Goal: Information Seeking & Learning: Learn about a topic

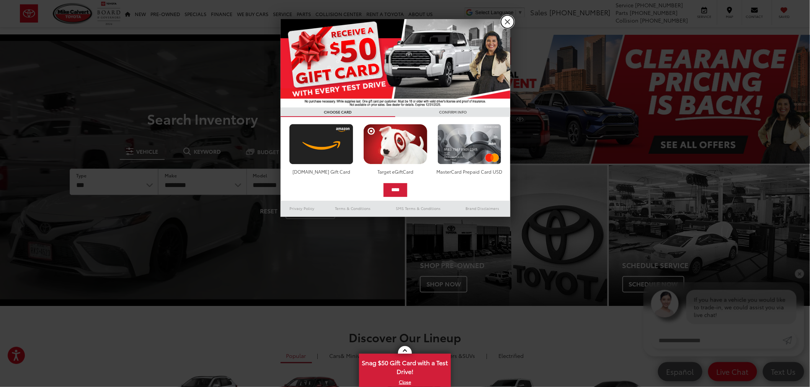
click at [507, 18] on link "X" at bounding box center [507, 21] width 13 height 13
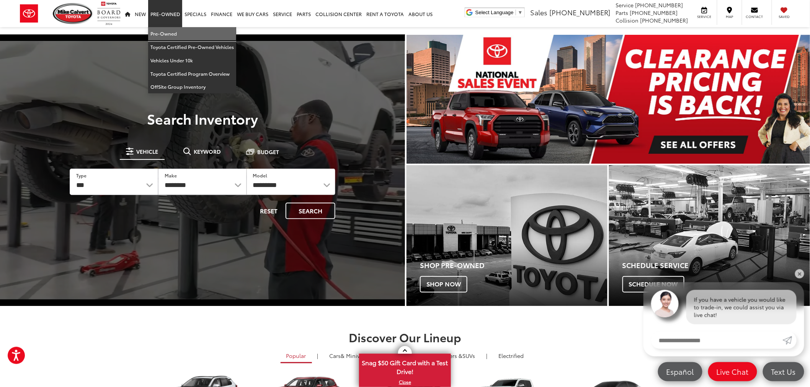
click at [162, 28] on link "Pre-Owned" at bounding box center [192, 33] width 88 height 13
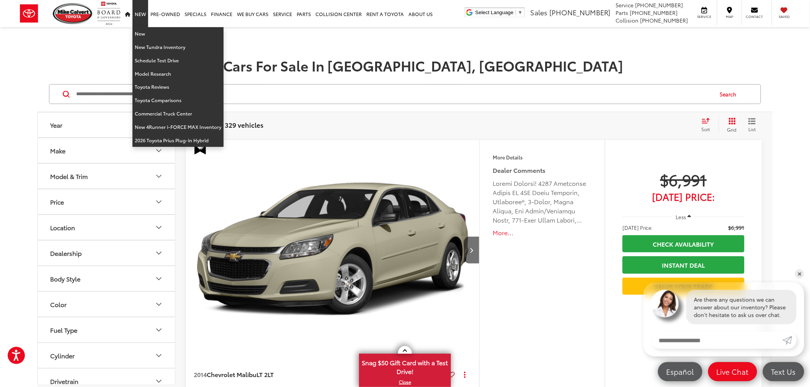
click at [139, 26] on link "New" at bounding box center [140, 13] width 16 height 27
click at [140, 35] on link "New" at bounding box center [177, 33] width 91 height 13
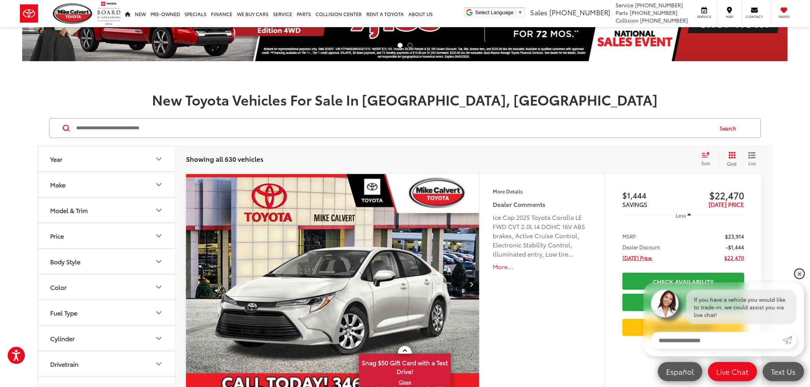
click at [798, 274] on link "✕" at bounding box center [799, 273] width 9 height 9
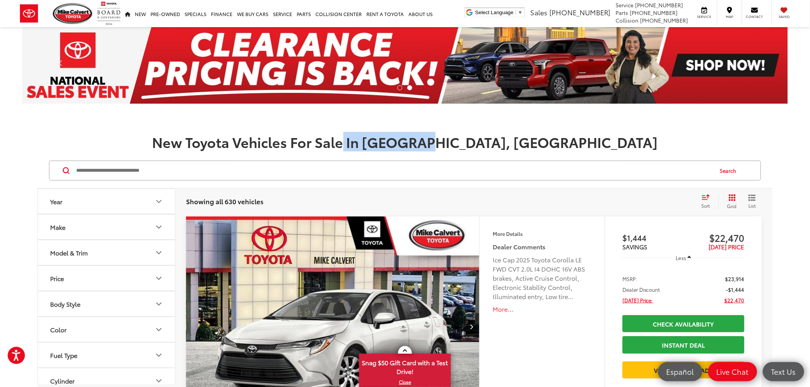
drag, startPoint x: 458, startPoint y: 139, endPoint x: 450, endPoint y: 138, distance: 7.3
click at [450, 138] on h1 "New Toyota Vehicles For Sale In Houston, TX" at bounding box center [405, 141] width 810 height 15
drag, startPoint x: 487, startPoint y: 142, endPoint x: 515, endPoint y: 147, distance: 28.4
click at [515, 147] on h1 "New Toyota Vehicles For Sale In Houston, TX" at bounding box center [405, 141] width 810 height 15
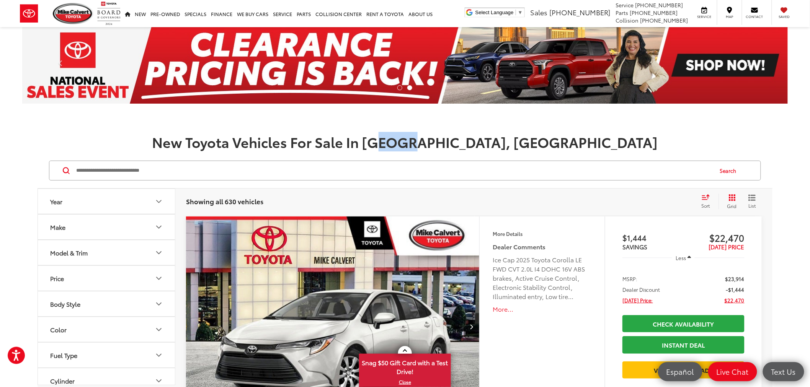
click at [515, 147] on h1 "New Toyota Vehicles For Sale In Houston, TX" at bounding box center [405, 141] width 810 height 15
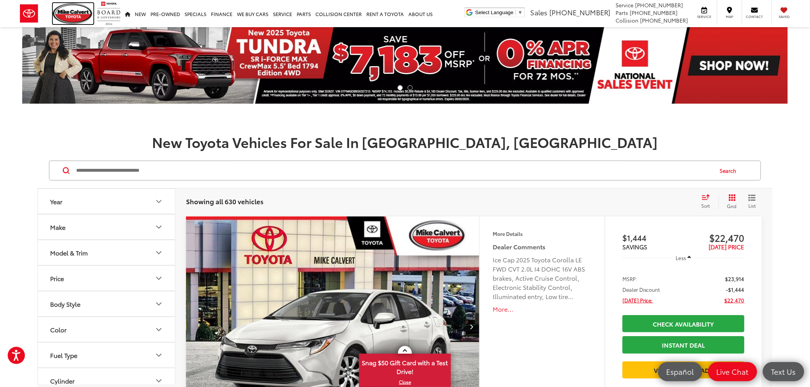
drag, startPoint x: 57, startPoint y: 10, endPoint x: 69, endPoint y: 2, distance: 15.0
click at [57, 10] on img at bounding box center [73, 13] width 41 height 21
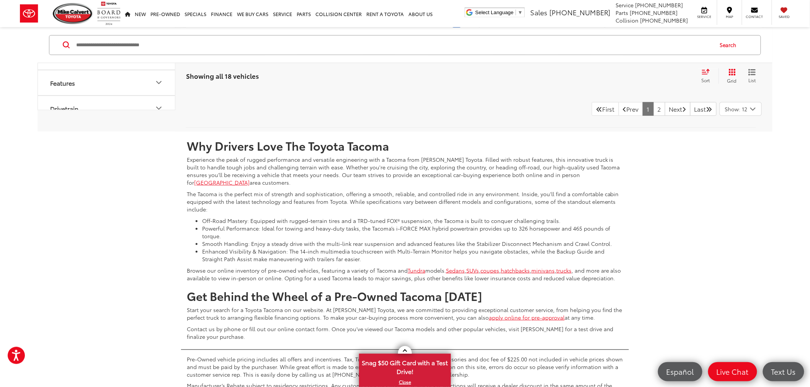
scroll to position [3868, 0]
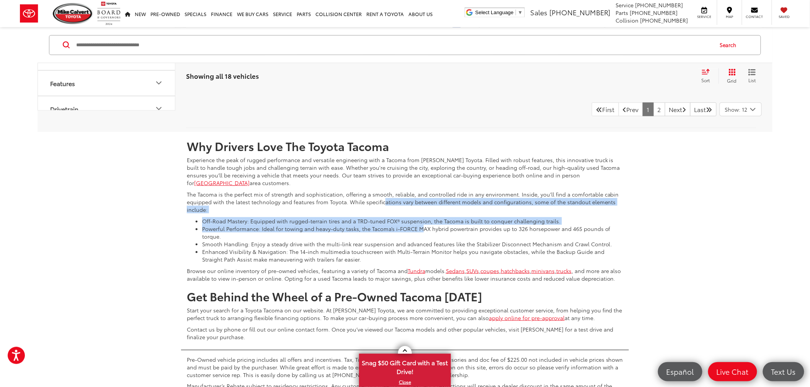
drag, startPoint x: 381, startPoint y: 200, endPoint x: 422, endPoint y: 231, distance: 51.3
click at [422, 231] on div "Why Drivers Love The Toyota Tacoma Experience the peak of rugged performance an…" at bounding box center [405, 238] width 448 height 213
click at [422, 231] on li "Powerful Performance: Ideal for towing and heavy-duty tasks, the Tacoma’s i-FOR…" at bounding box center [412, 232] width 421 height 15
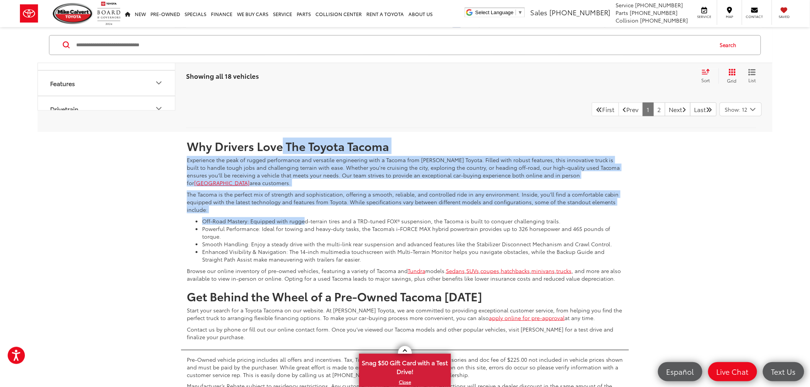
drag, startPoint x: 278, startPoint y: 153, endPoint x: 305, endPoint y: 215, distance: 67.5
click at [305, 215] on div "Why Drivers Love The Toyota Tacoma Experience the peak of rugged performance an…" at bounding box center [405, 238] width 448 height 213
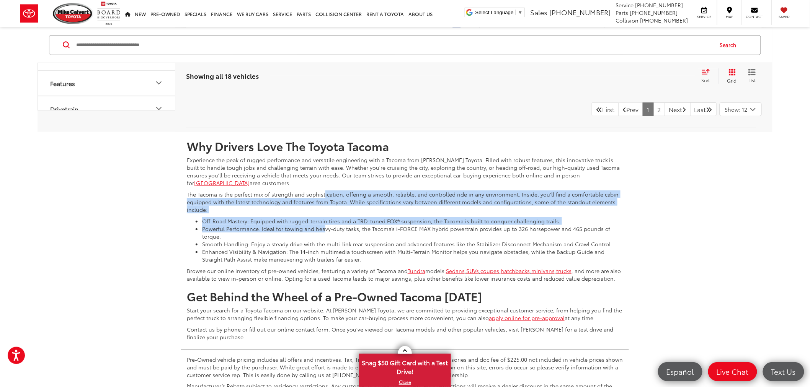
drag, startPoint x: 322, startPoint y: 233, endPoint x: 323, endPoint y: 196, distance: 37.1
click at [323, 196] on div "Why Drivers Love The Toyota Tacoma Experience the peak of rugged performance an…" at bounding box center [405, 238] width 448 height 213
click at [323, 196] on p "The Tacoma is the perfect mix of strength and sophistication, offering a smooth…" at bounding box center [405, 202] width 436 height 23
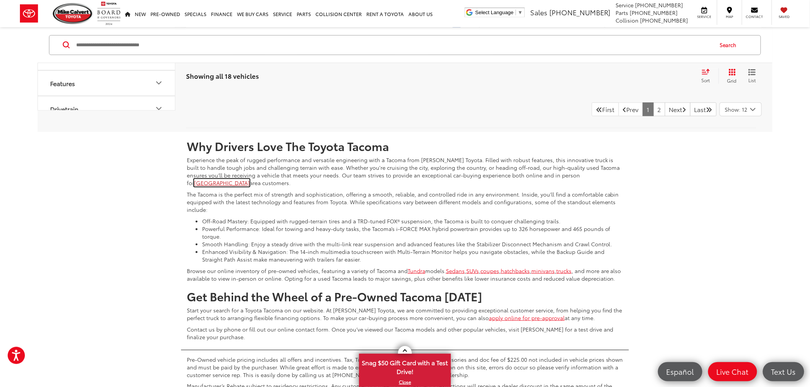
click at [249, 179] on link "Houston" at bounding box center [221, 183] width 55 height 8
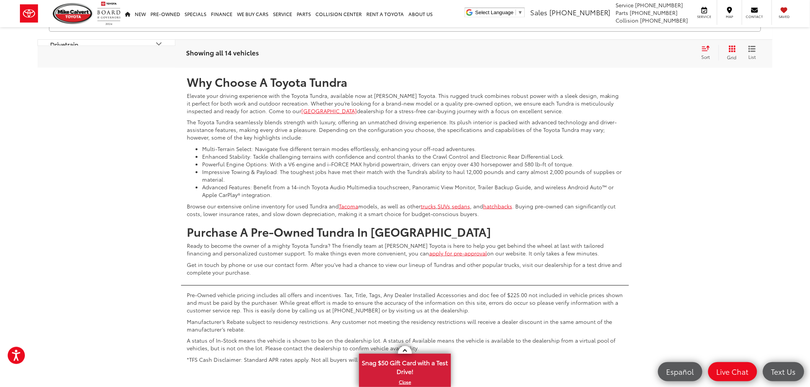
scroll to position [3909, 0]
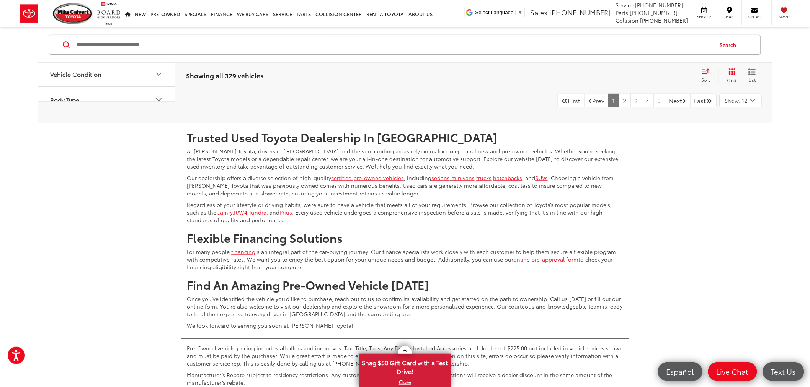
scroll to position [3820, 0]
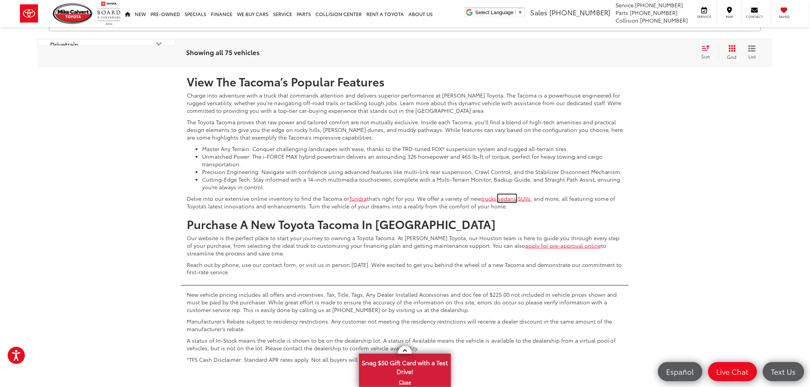
scroll to position [4034, 0]
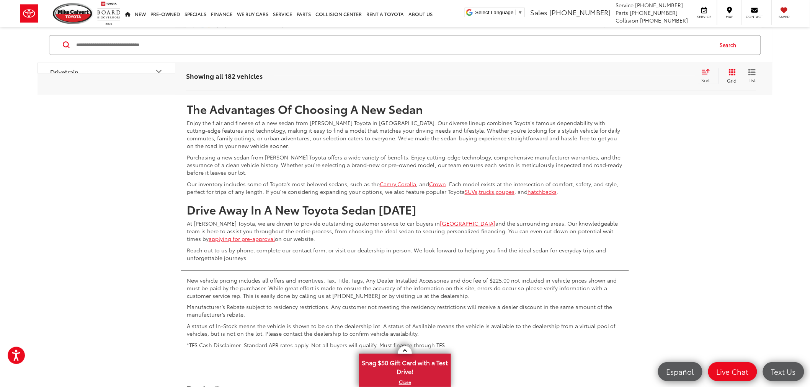
scroll to position [3907, 0]
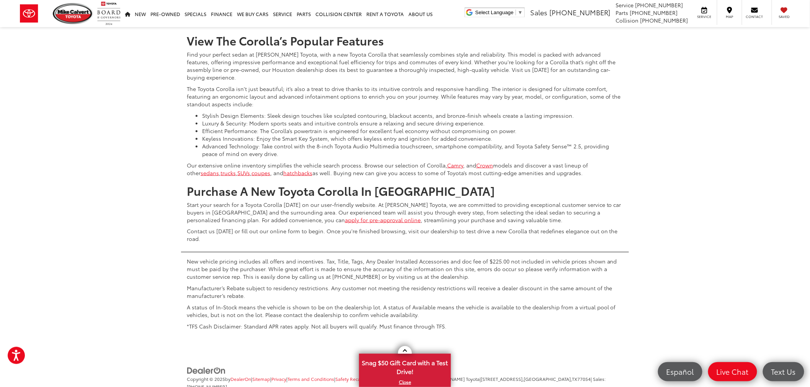
scroll to position [4018, 0]
